Goal: Communication & Community: Ask a question

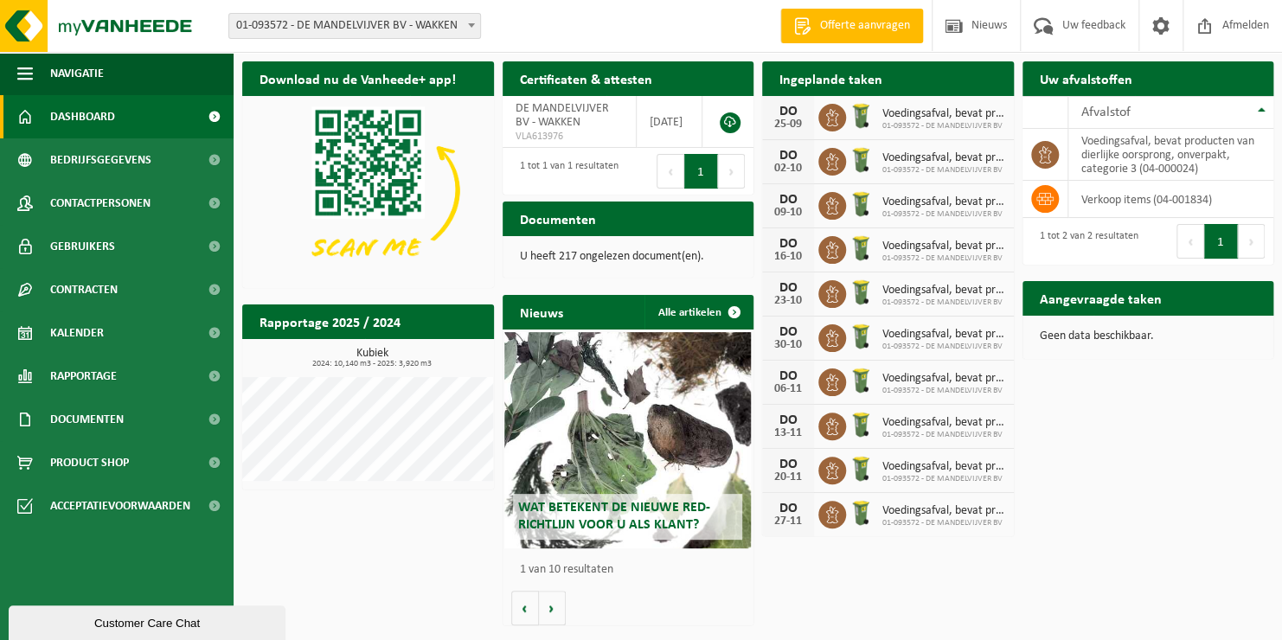
click at [791, 114] on div "DO" at bounding box center [788, 112] width 35 height 14
click at [917, 118] on span "Voedingsafval, bevat producten van dierlijke oorsprong, onverpakt, categorie 3" at bounding box center [943, 114] width 123 height 14
click at [1118, 159] on td "voedingsafval, bevat producten van dierlijke oorsprong, onverpakt, categorie 3 …" at bounding box center [1171, 155] width 206 height 52
click at [576, 125] on span "DE MANDELVIJVER BV - WAKKEN" at bounding box center [562, 115] width 93 height 27
click at [661, 119] on td "[DATE]" at bounding box center [670, 122] width 66 height 52
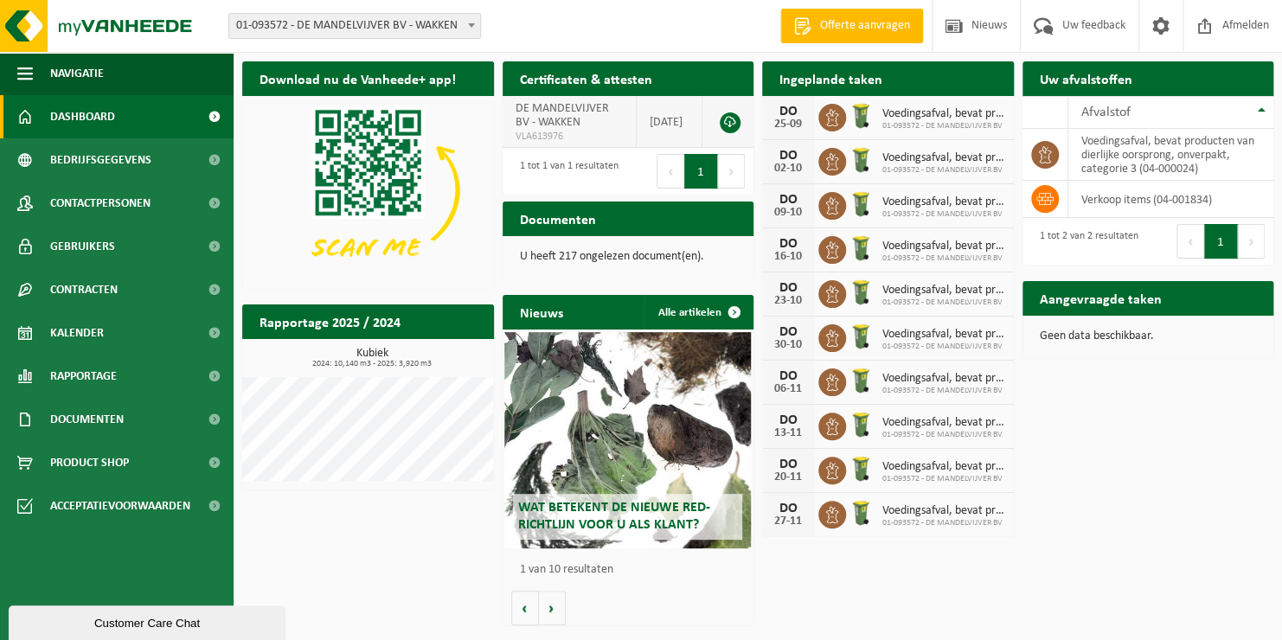
click at [726, 124] on link at bounding box center [730, 122] width 21 height 21
click at [143, 618] on div "Customer Care Chat" at bounding box center [147, 623] width 251 height 13
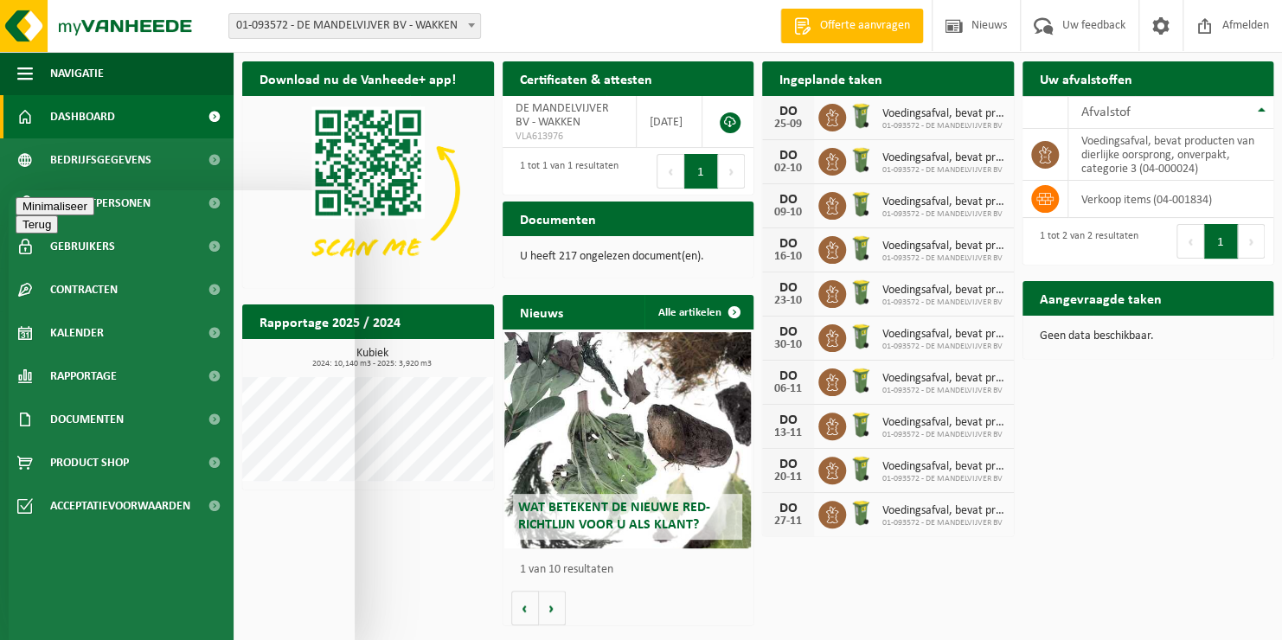
type textarea "beste"
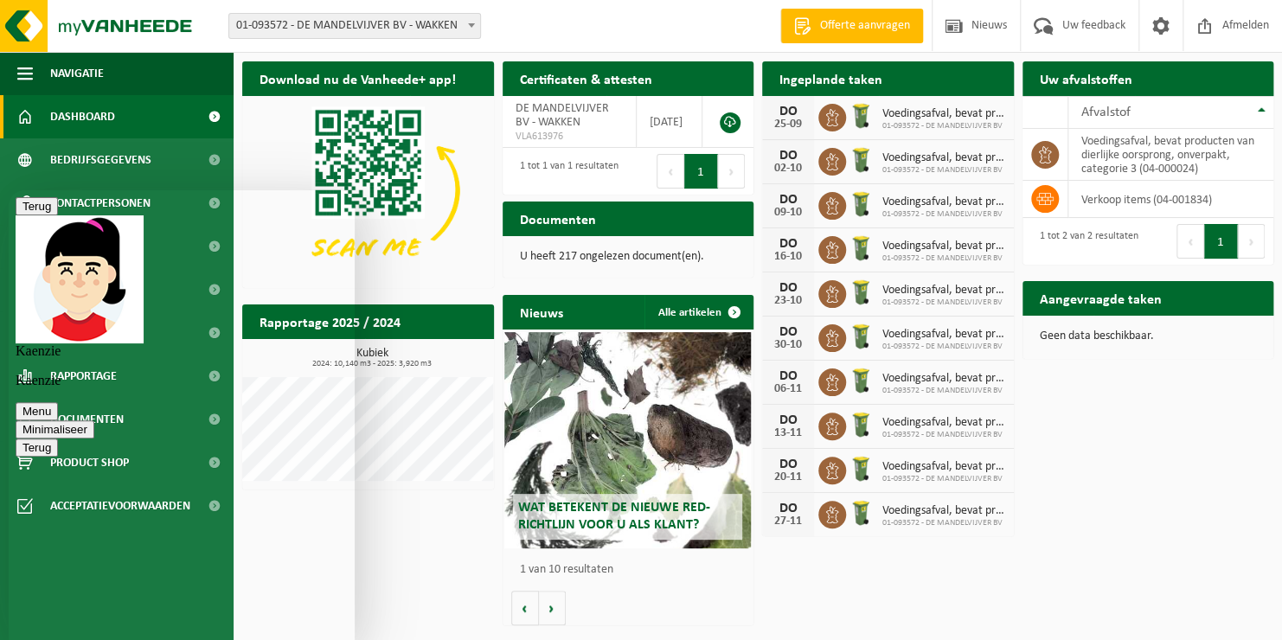
type textarea "normaal word de voedingsafval opgehaald vandaag altijd is dit heel vroeg . word…"
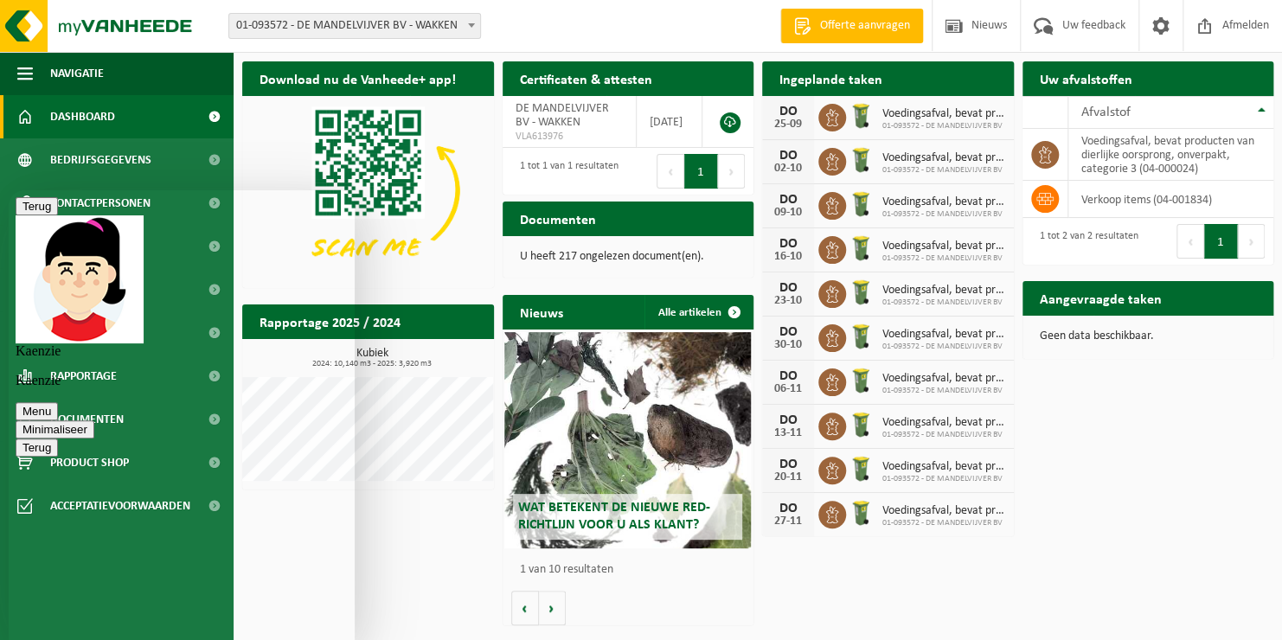
type textarea "ja niet opgehaald"
type textarea "begrijp het niet om 8 u was de chauffeur hier ? de container stond van gisteren…"
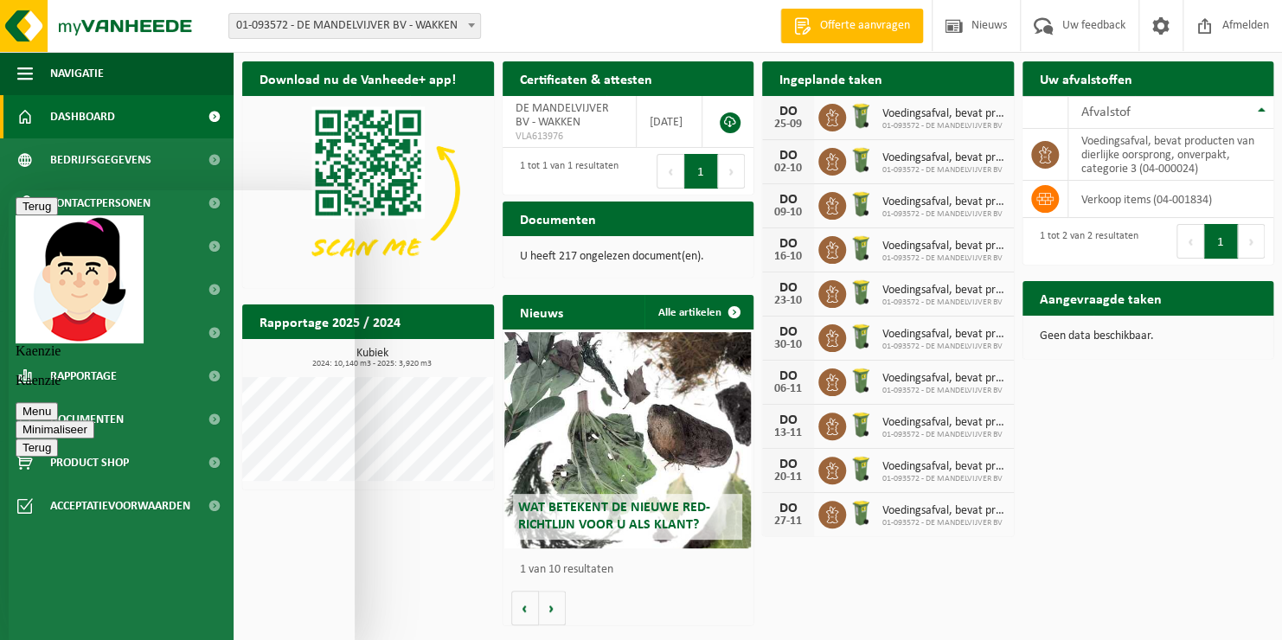
type textarea "mijn excusses ben vlug eens gaan kijken vanmorgen toen ik toekwam stond de cont…"
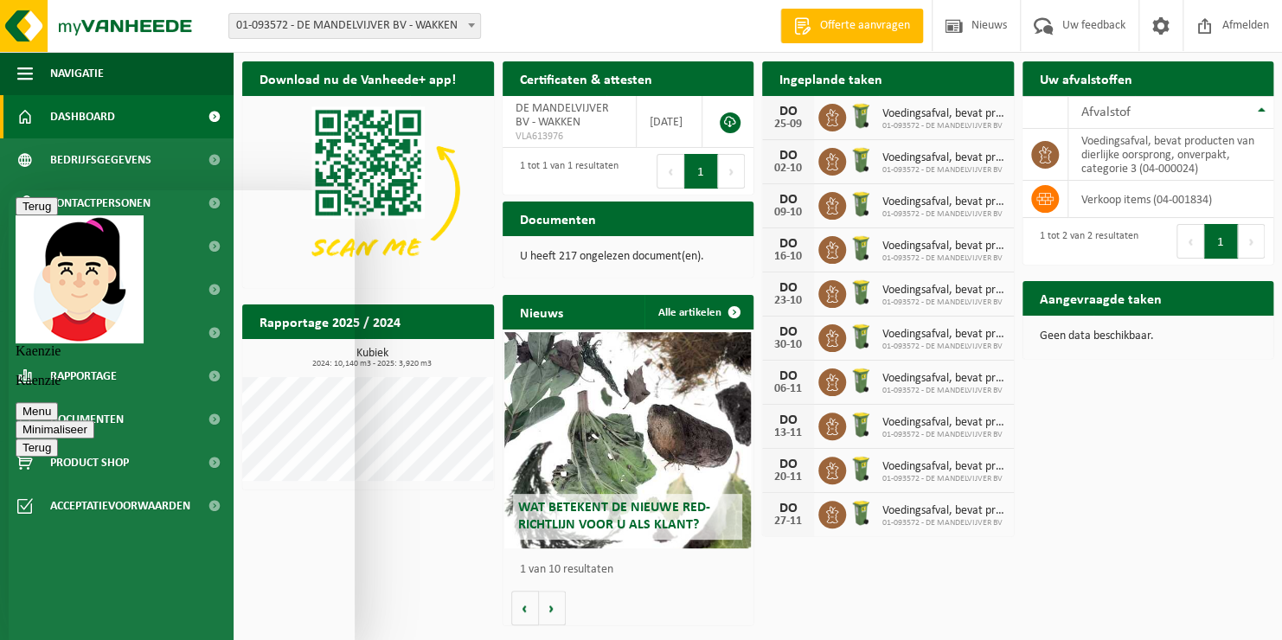
scroll to position [1135, 0]
type textarea "alvast dank u en sorry"
click at [94, 420] on button "Minimaliseer" at bounding box center [55, 429] width 79 height 18
